Goal: Browse casually: Explore the website without a specific task or goal

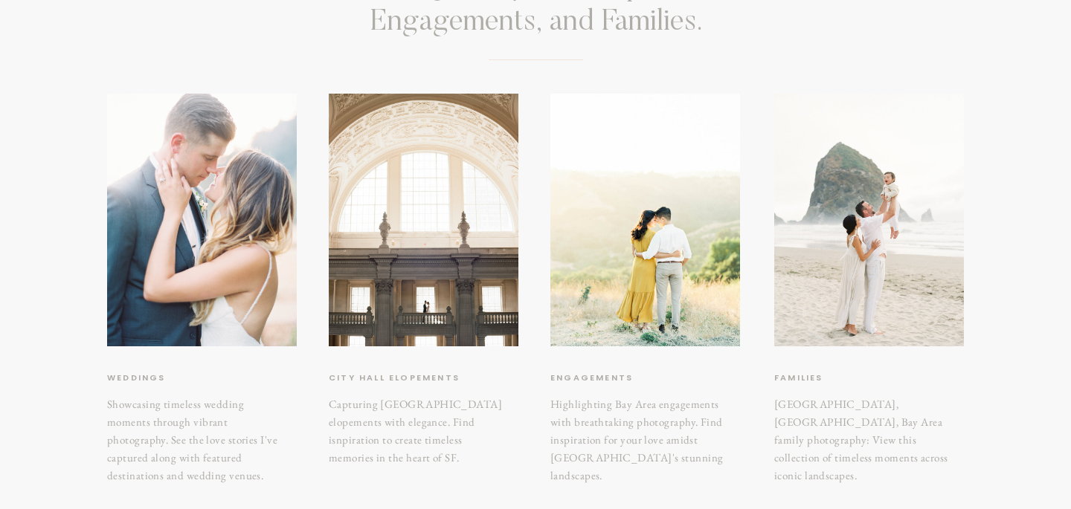
scroll to position [207, 0]
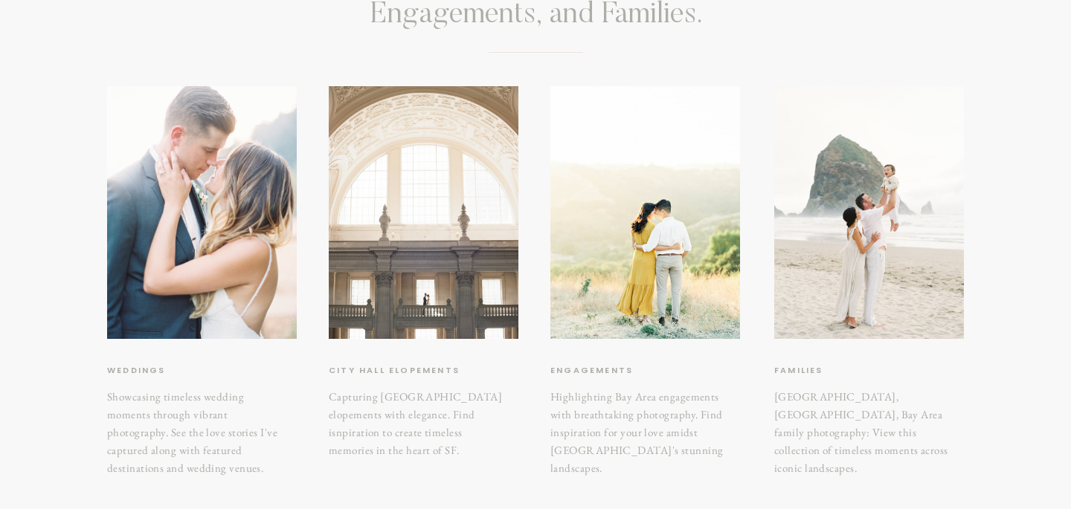
click at [477, 318] on div at bounding box center [424, 212] width 190 height 253
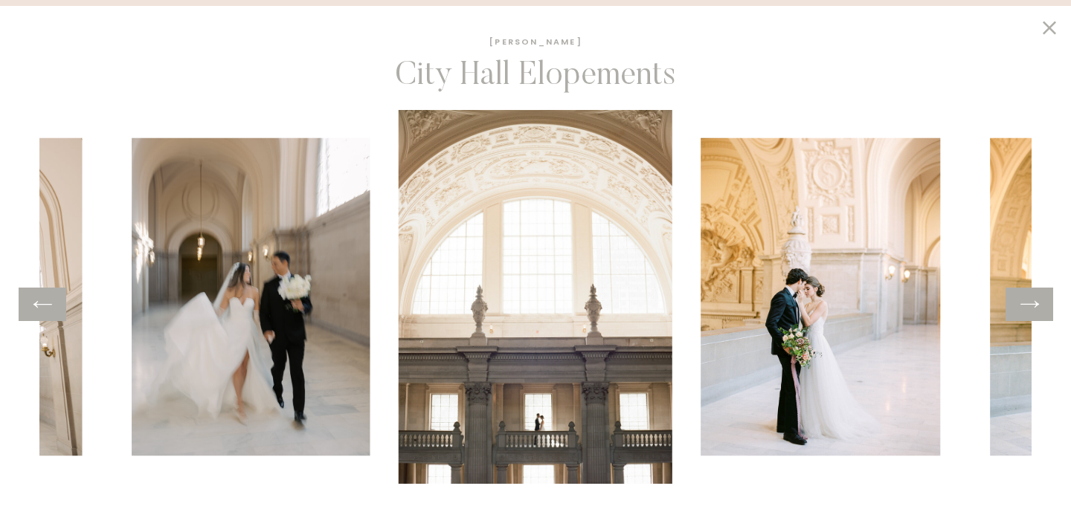
scroll to position [283, 0]
click at [1028, 297] on icon at bounding box center [1030, 304] width 22 height 23
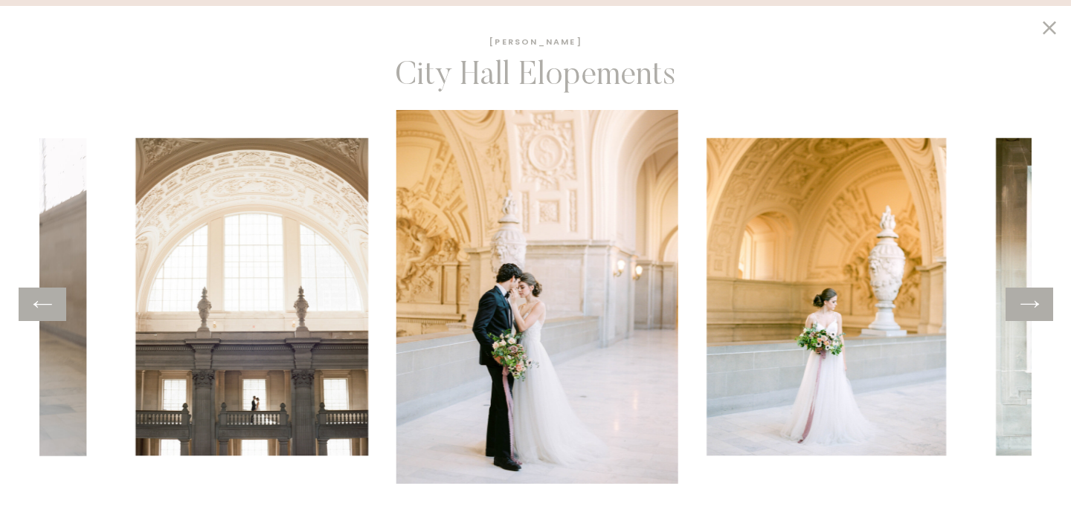
click at [1028, 297] on icon at bounding box center [1030, 304] width 22 height 23
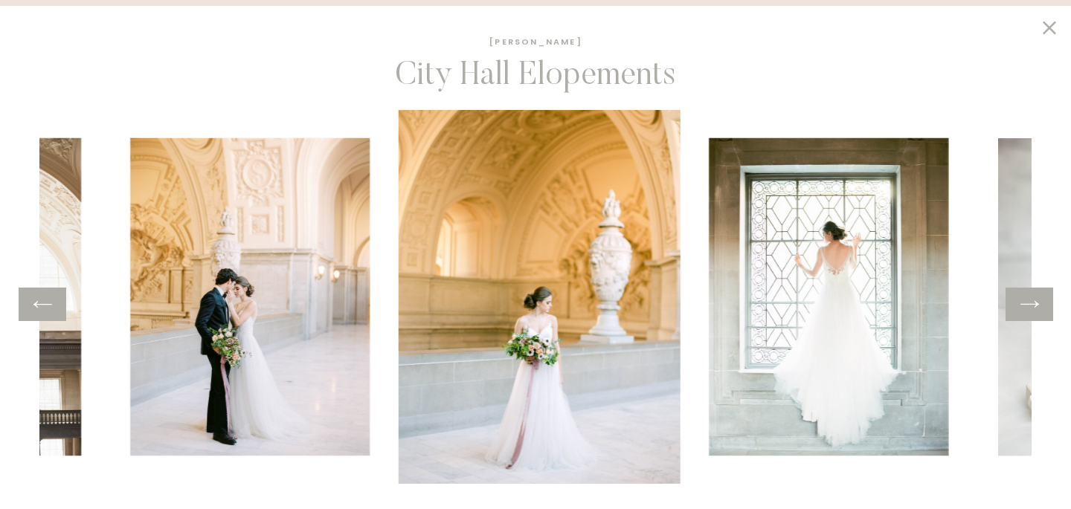
click at [1028, 297] on icon at bounding box center [1030, 304] width 22 height 23
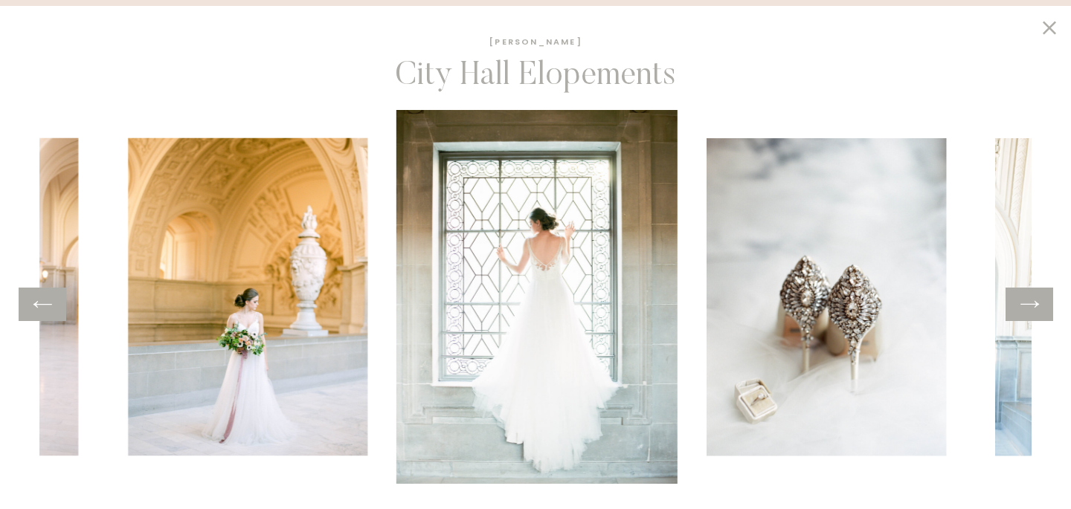
click at [1028, 297] on icon at bounding box center [1030, 304] width 22 height 23
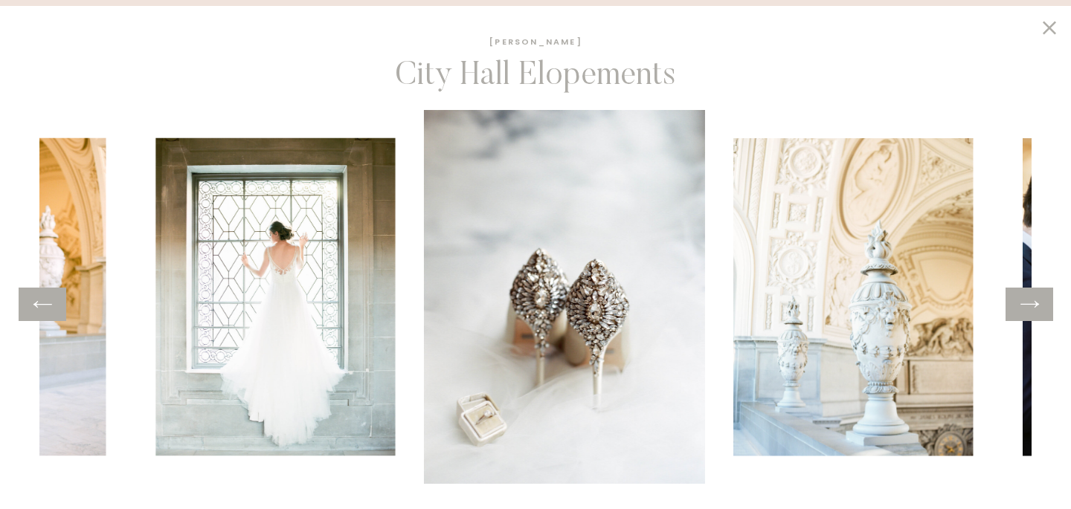
click at [1028, 297] on icon at bounding box center [1030, 304] width 22 height 23
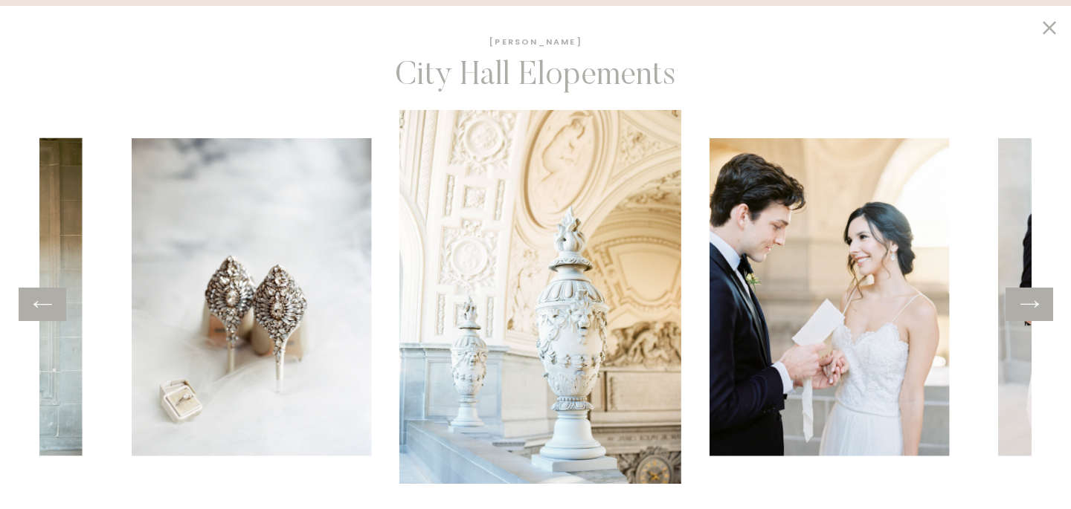
click at [1028, 297] on icon at bounding box center [1030, 304] width 22 height 23
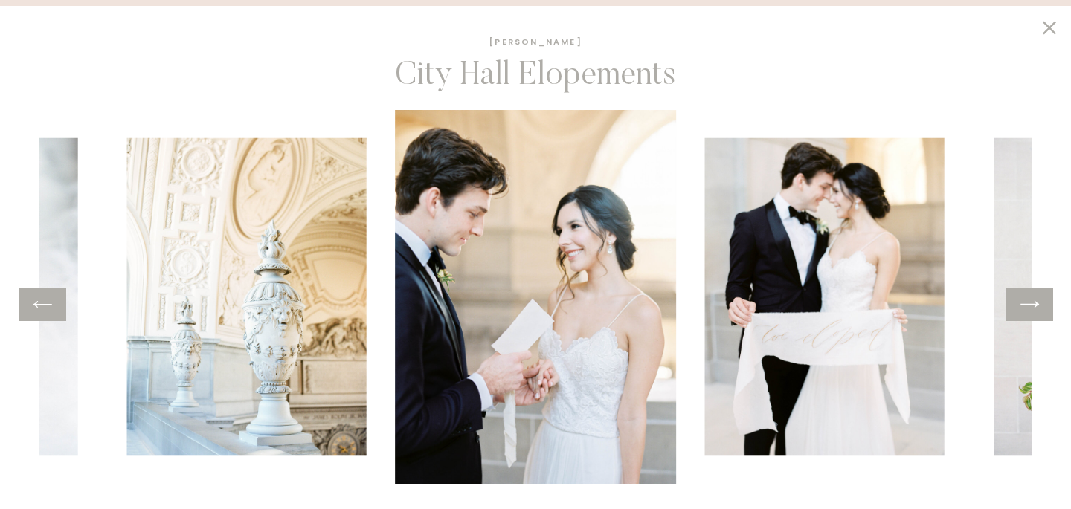
click at [1029, 297] on icon at bounding box center [1030, 304] width 22 height 23
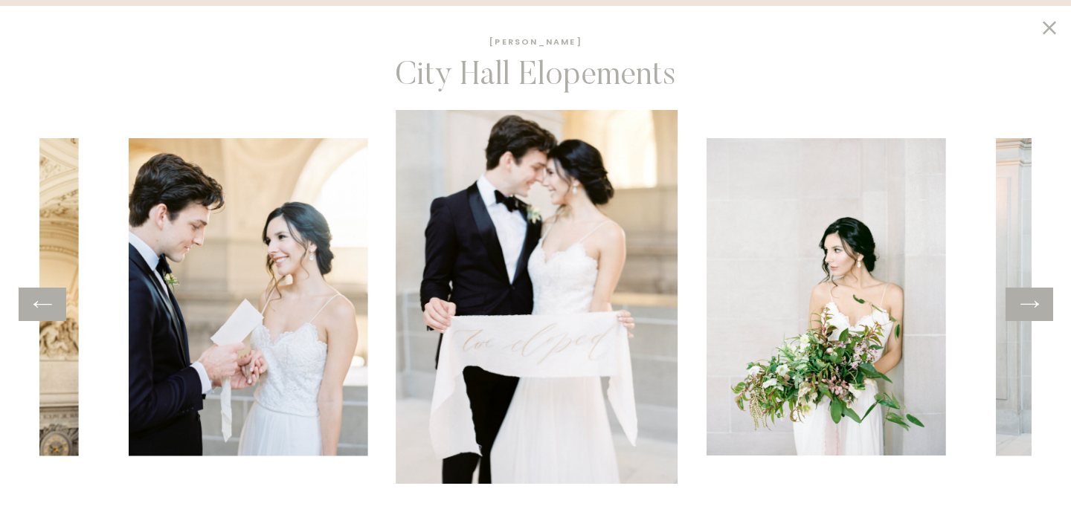
click at [1029, 297] on icon at bounding box center [1030, 304] width 22 height 23
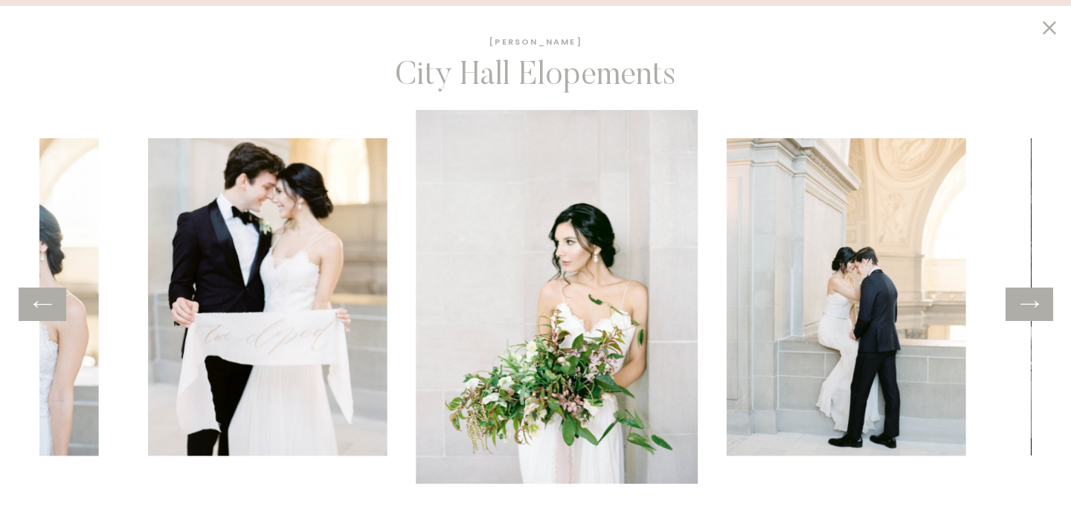
click at [1029, 297] on icon at bounding box center [1030, 304] width 22 height 23
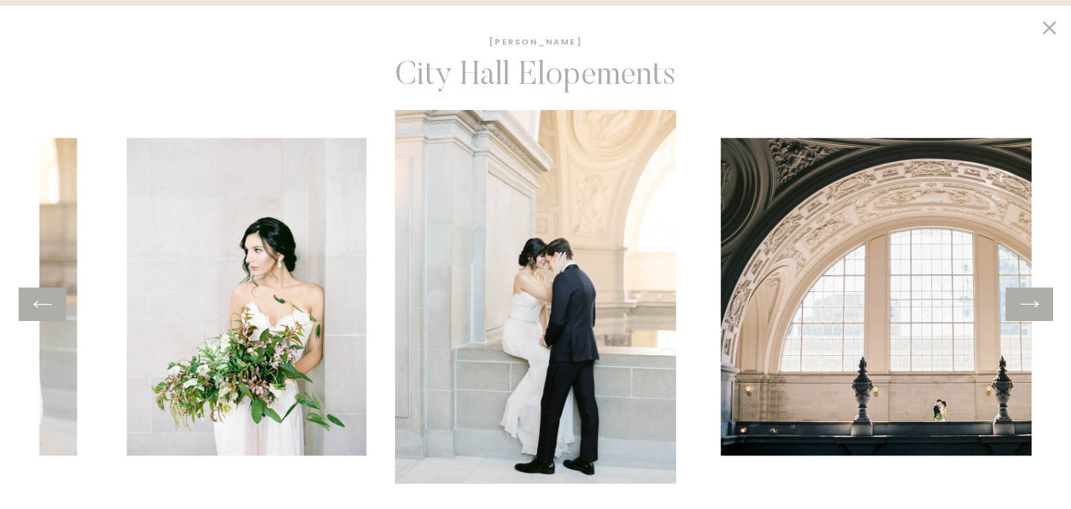
click at [1029, 297] on icon at bounding box center [1030, 304] width 22 height 23
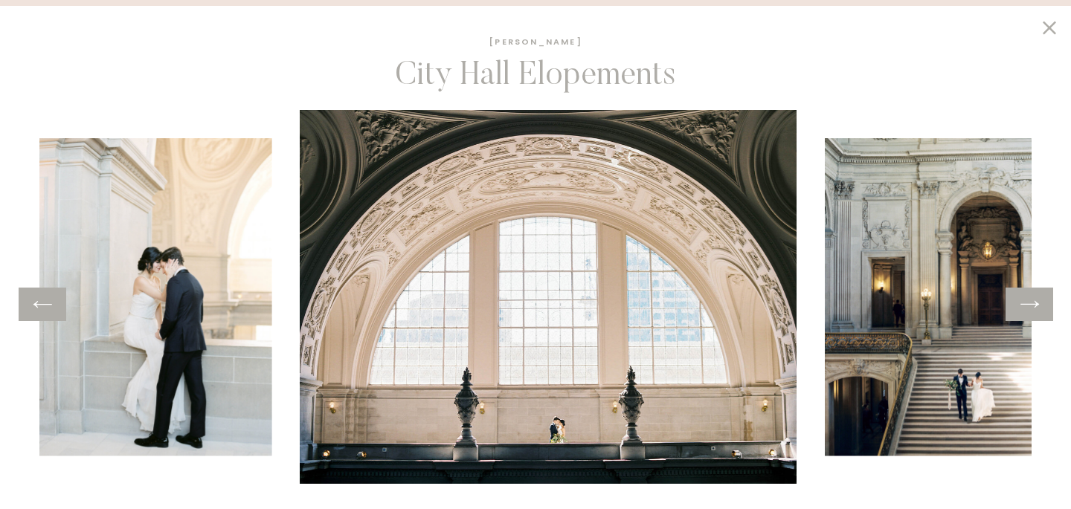
click at [1029, 297] on icon at bounding box center [1030, 304] width 22 height 23
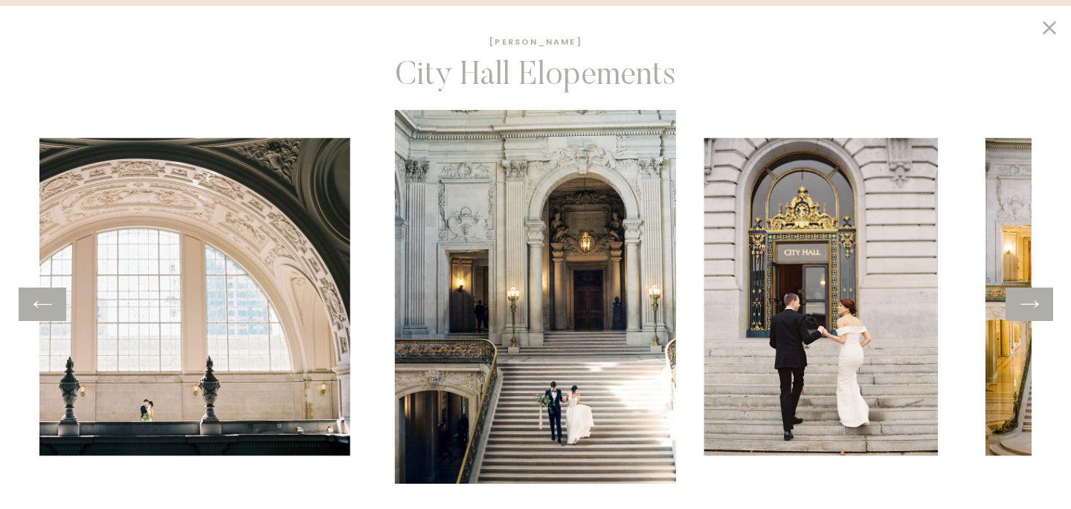
click at [1029, 297] on icon at bounding box center [1030, 304] width 22 height 23
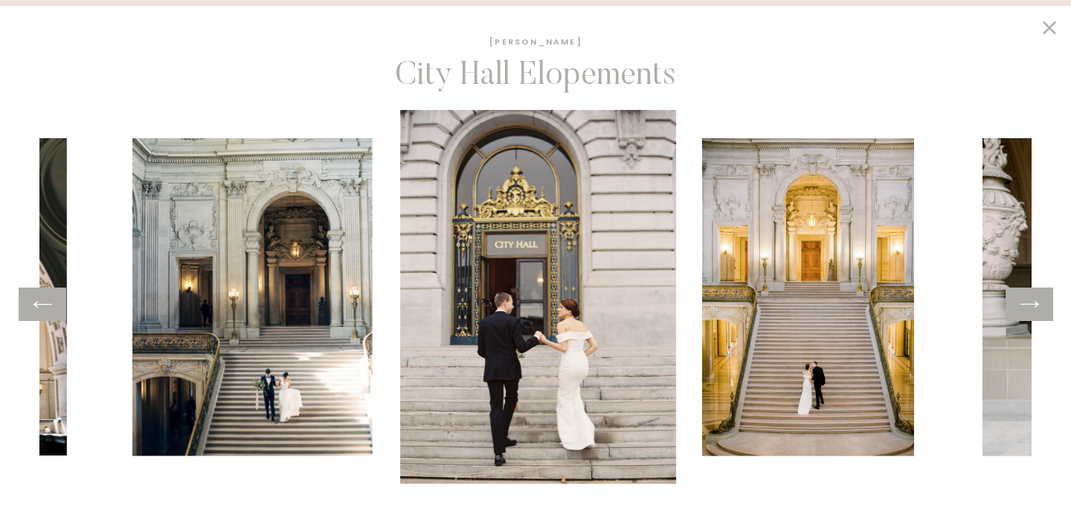
click at [1029, 297] on icon at bounding box center [1030, 304] width 22 height 23
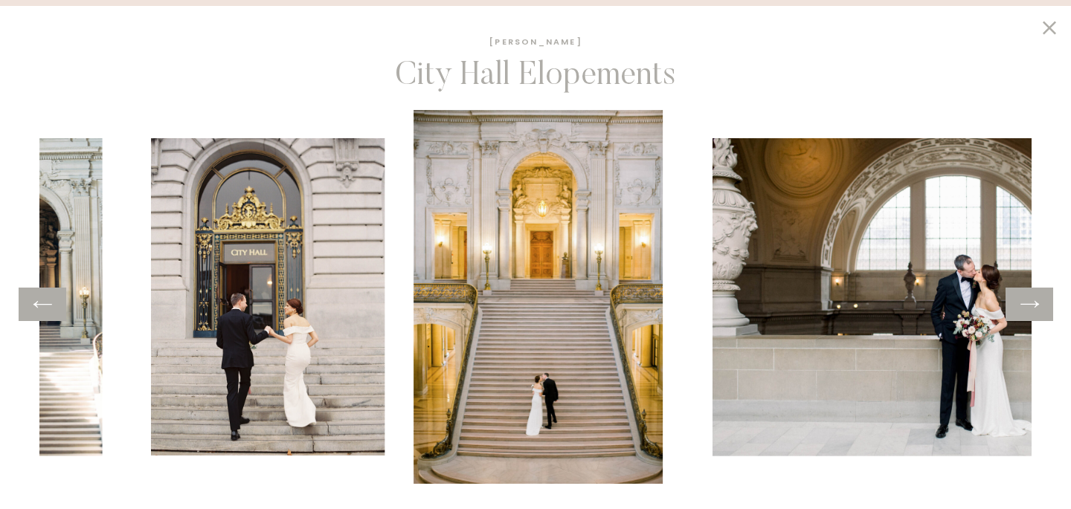
click at [1029, 297] on icon at bounding box center [1030, 304] width 22 height 23
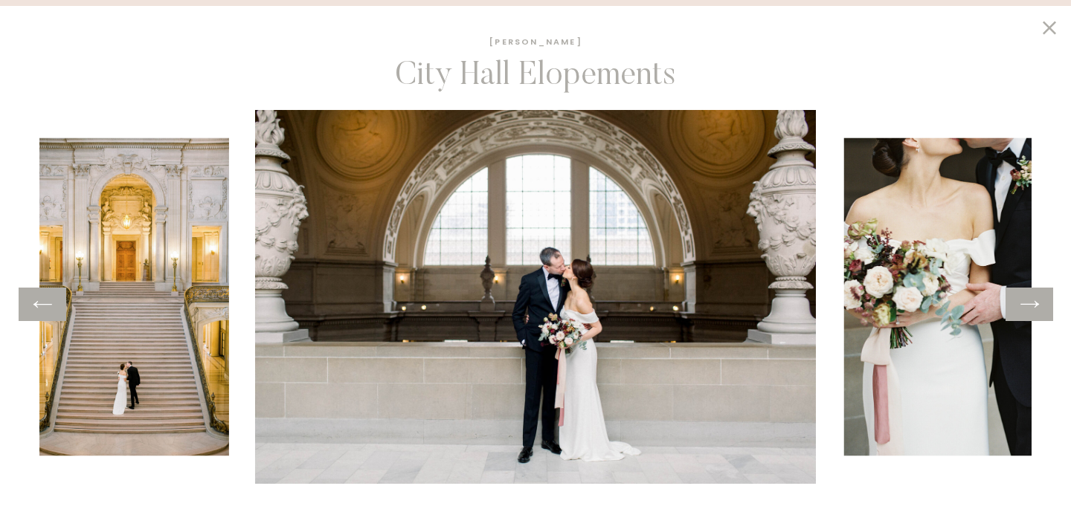
click at [1029, 297] on icon at bounding box center [1030, 304] width 22 height 23
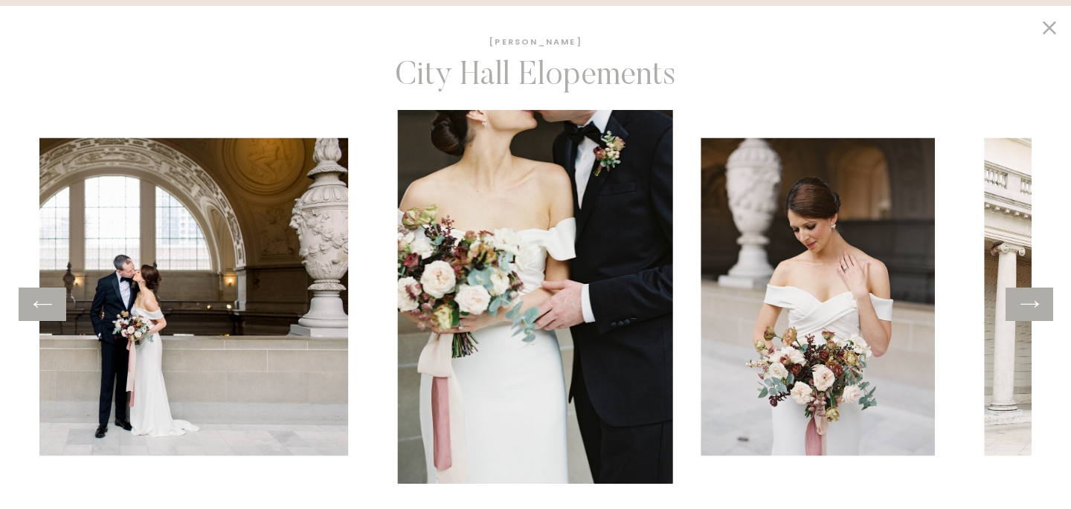
click at [1029, 297] on icon at bounding box center [1030, 304] width 22 height 23
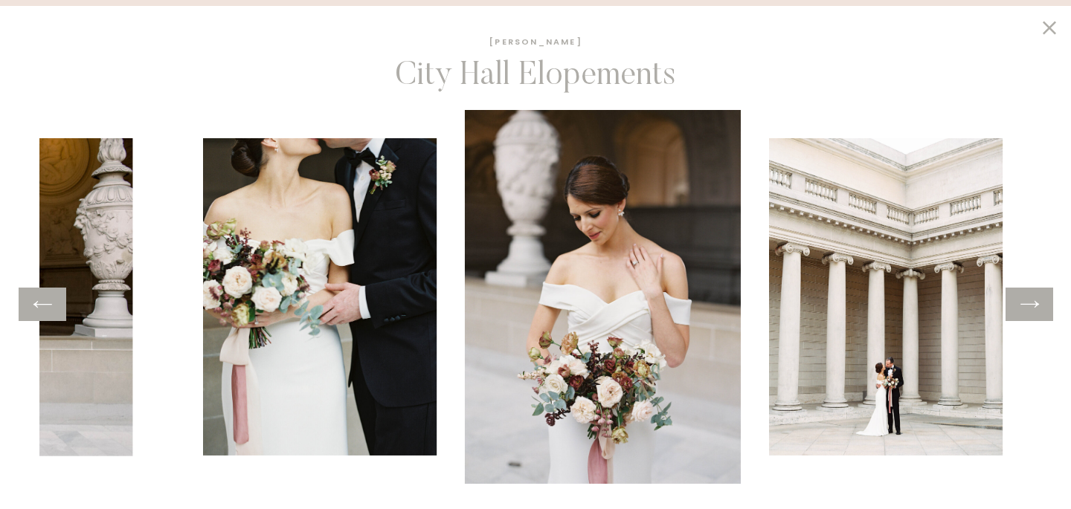
click at [1029, 297] on icon at bounding box center [1030, 304] width 22 height 23
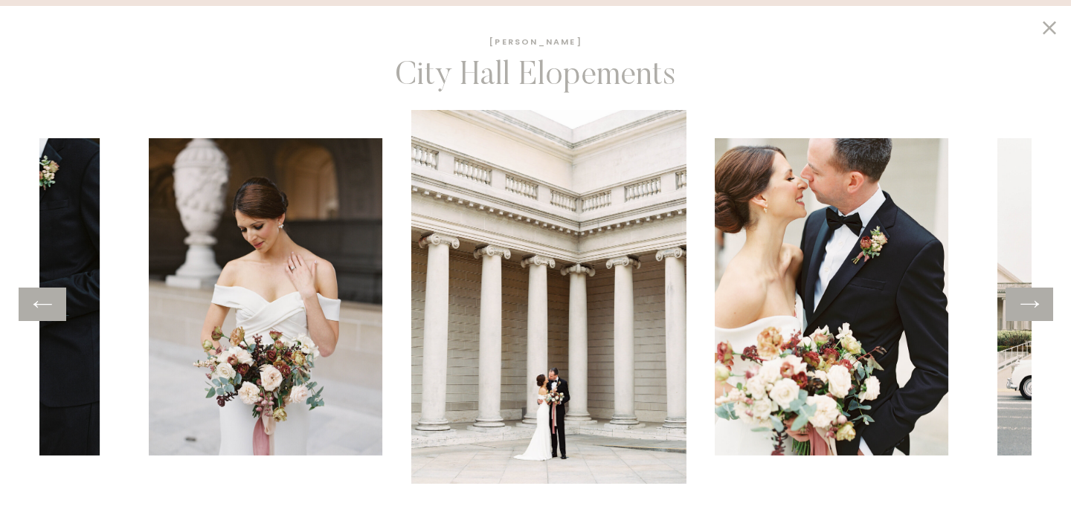
click at [1029, 297] on icon at bounding box center [1030, 304] width 22 height 23
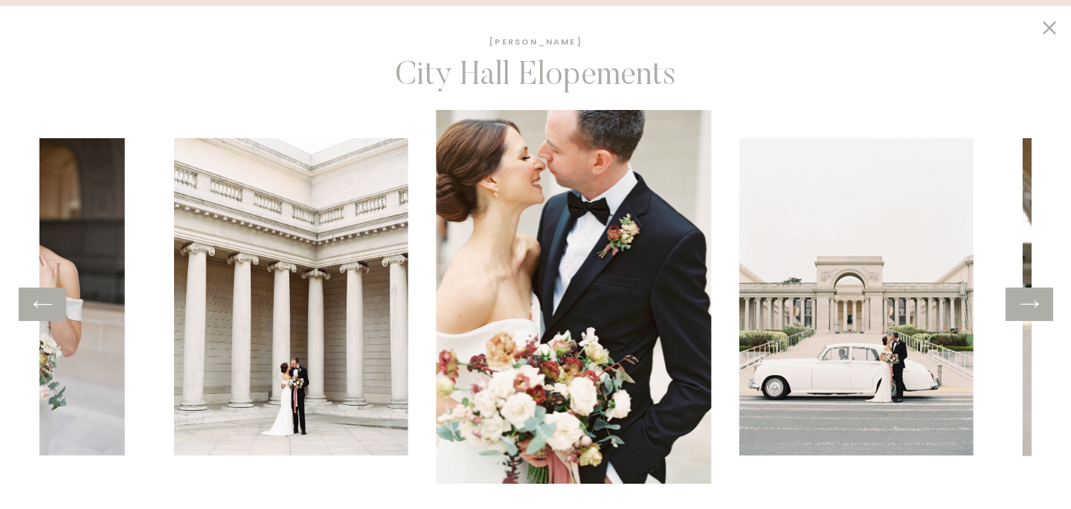
click at [1029, 297] on icon at bounding box center [1030, 304] width 22 height 23
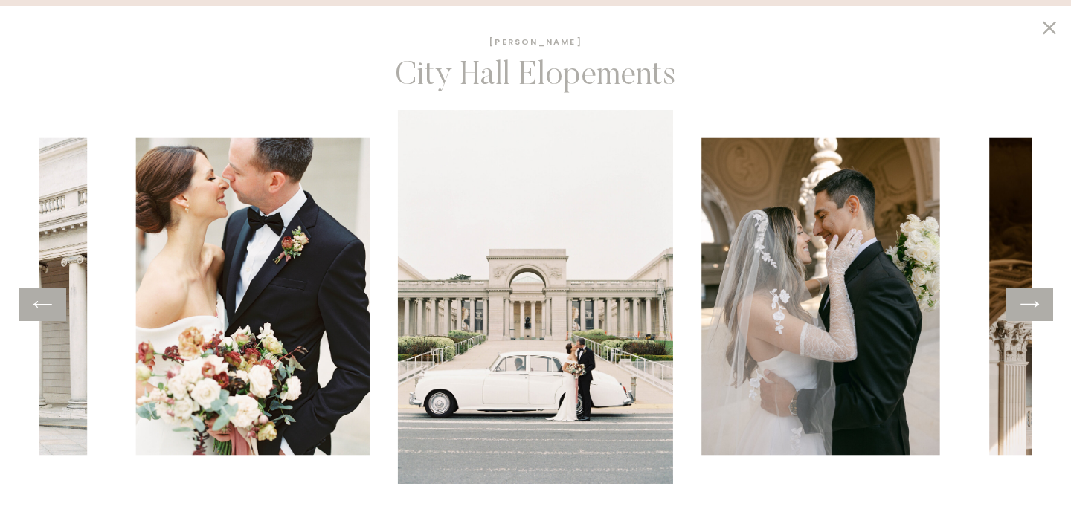
click at [1025, 303] on icon at bounding box center [1030, 304] width 22 height 23
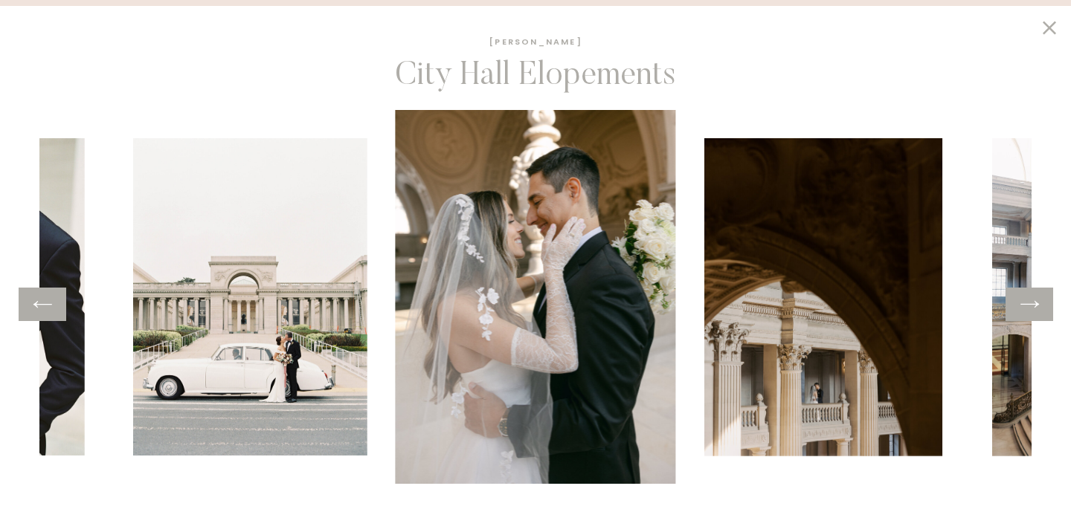
click at [1025, 303] on icon at bounding box center [1030, 304] width 22 height 23
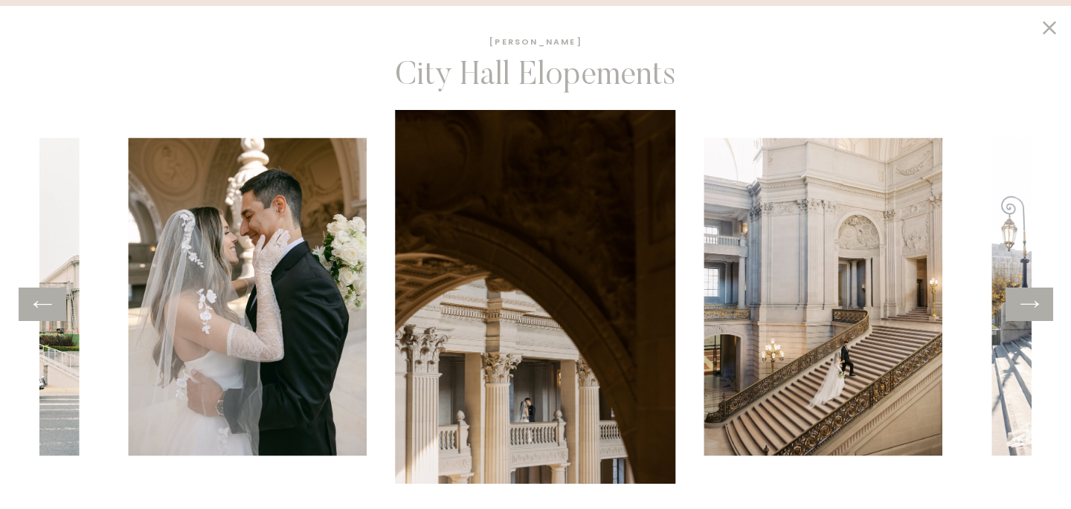
click at [1026, 304] on icon at bounding box center [1029, 304] width 19 height 7
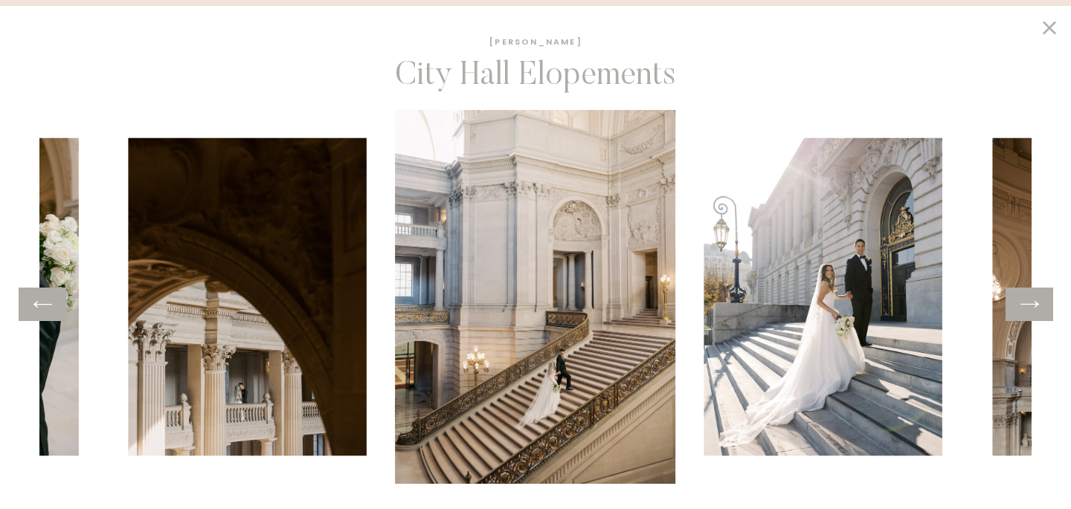
click at [1026, 304] on icon at bounding box center [1029, 304] width 19 height 7
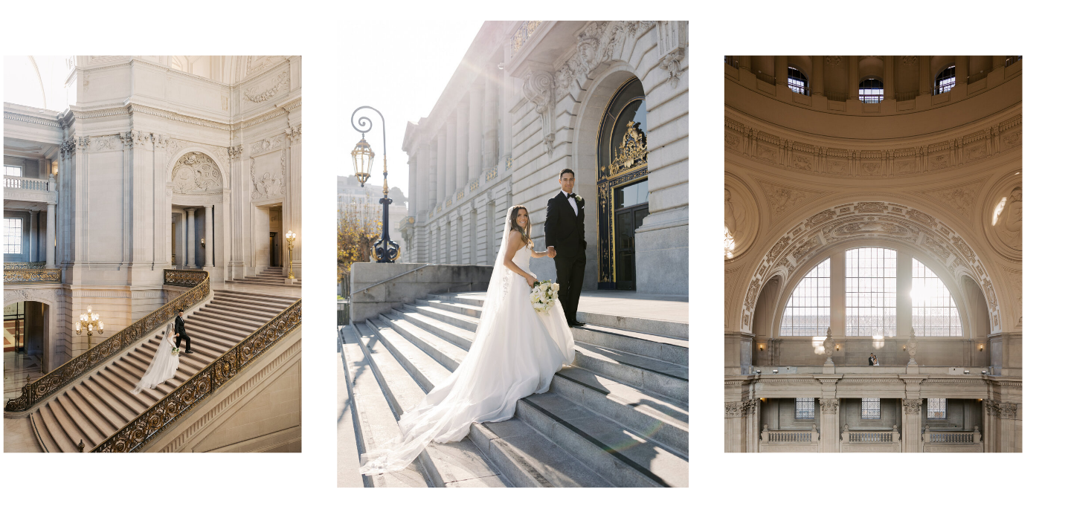
scroll to position [283, 0]
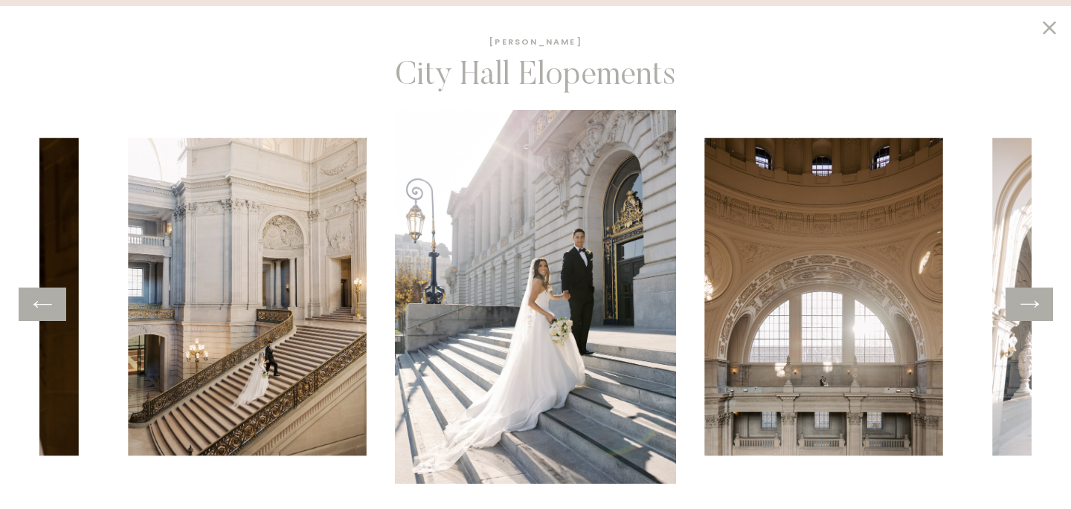
click at [1029, 306] on icon at bounding box center [1030, 304] width 22 height 23
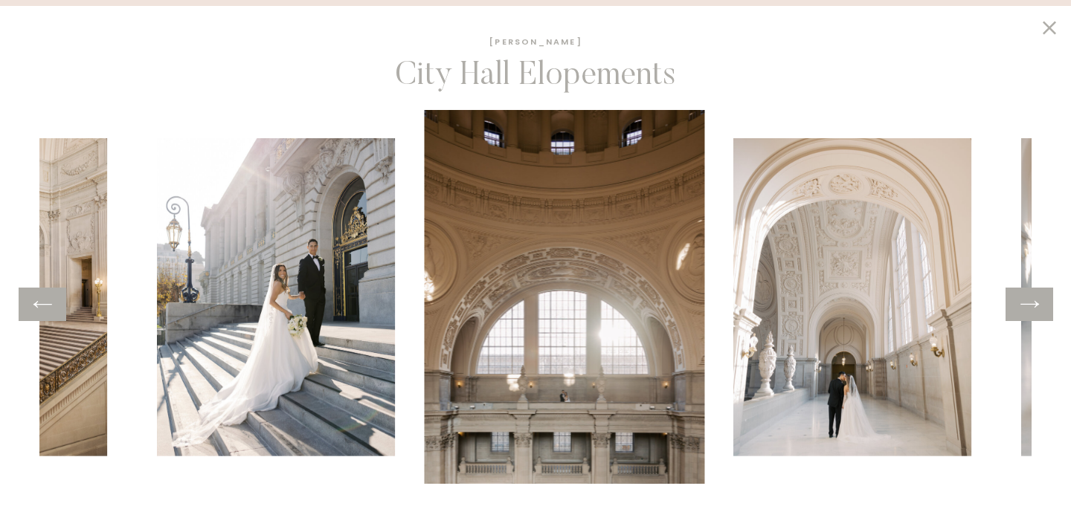
click at [1029, 306] on icon at bounding box center [1030, 304] width 22 height 23
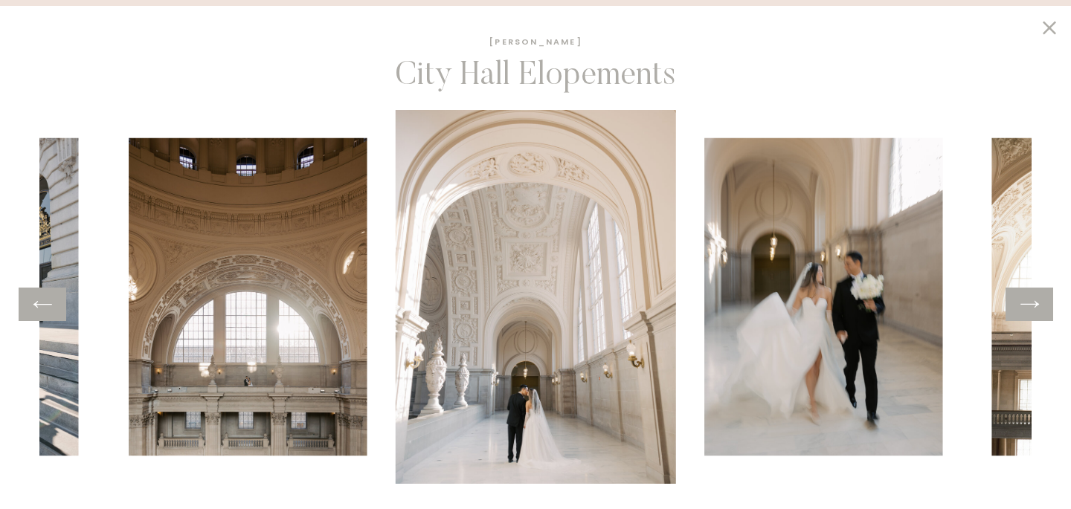
click at [1029, 306] on icon at bounding box center [1030, 304] width 22 height 23
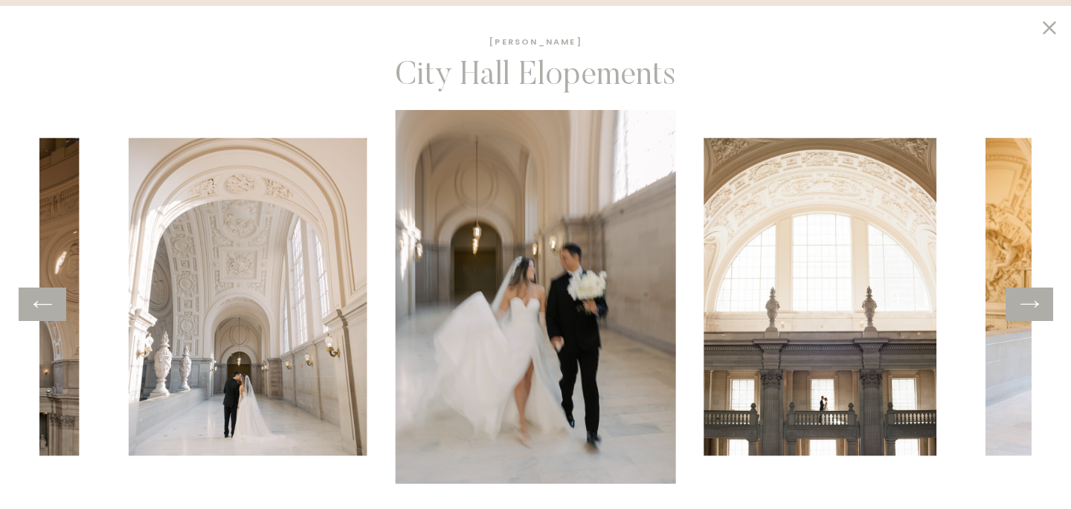
click at [1029, 306] on icon at bounding box center [1030, 304] width 22 height 23
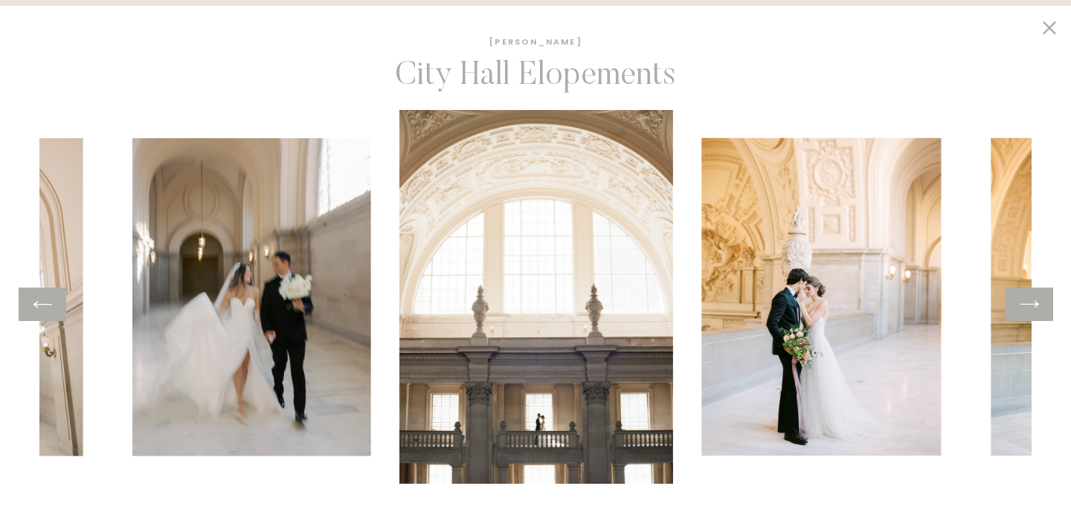
click at [1029, 306] on icon at bounding box center [1030, 304] width 22 height 23
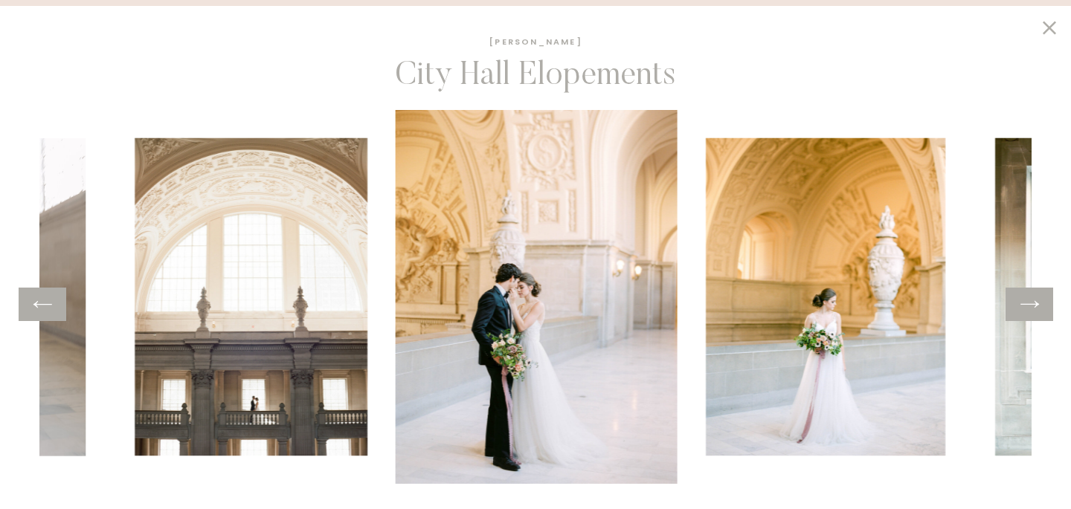
click at [1029, 306] on icon at bounding box center [1030, 304] width 22 height 23
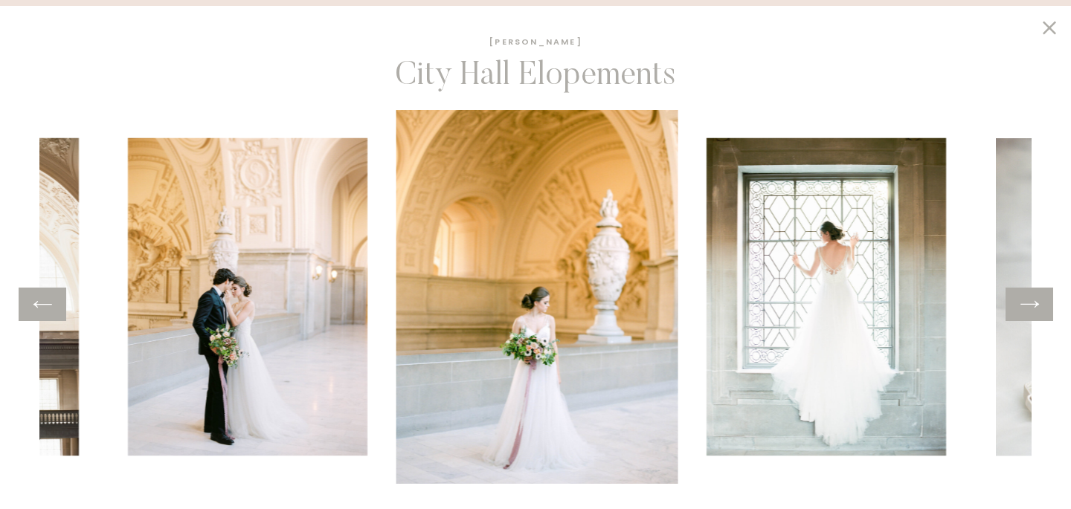
click at [1029, 306] on icon at bounding box center [1030, 304] width 22 height 23
